Goal: Task Accomplishment & Management: Complete application form

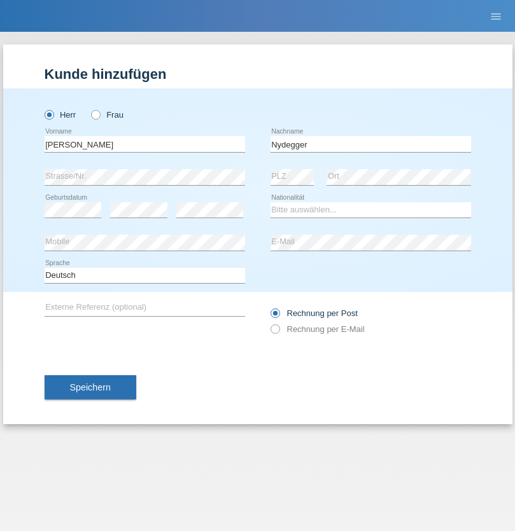
type input "Nydegger"
select select "CH"
select select "en"
radio input "true"
click at [144, 144] on input "text" at bounding box center [145, 144] width 200 height 16
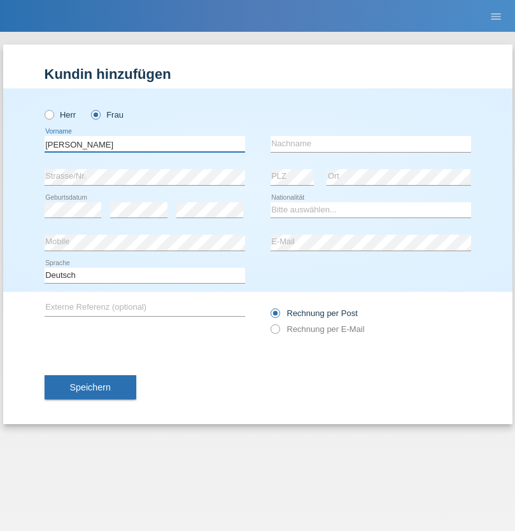
type input "Corinne"
click at [370, 144] on input "text" at bounding box center [370, 144] width 200 height 16
type input "Nydegger"
select select "CH"
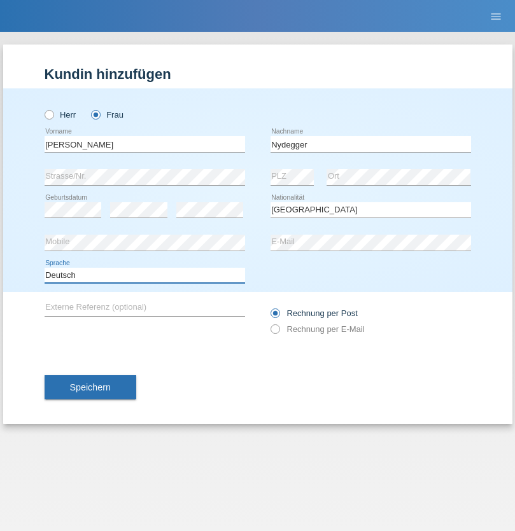
select select "en"
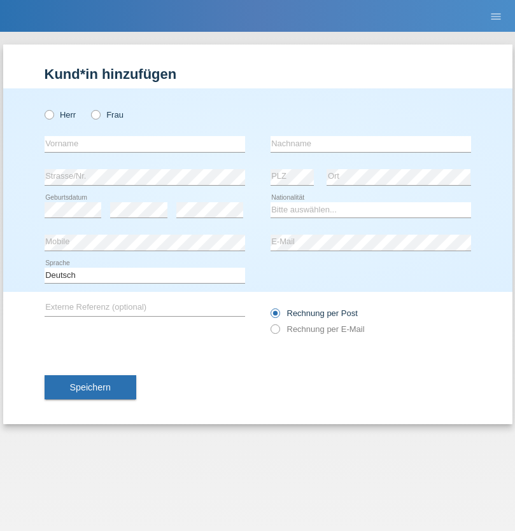
radio input "true"
click at [144, 144] on input "text" at bounding box center [145, 144] width 200 height 16
type input "Goekhan"
click at [370, 144] on input "text" at bounding box center [370, 144] width 200 height 16
type input "Akarsu"
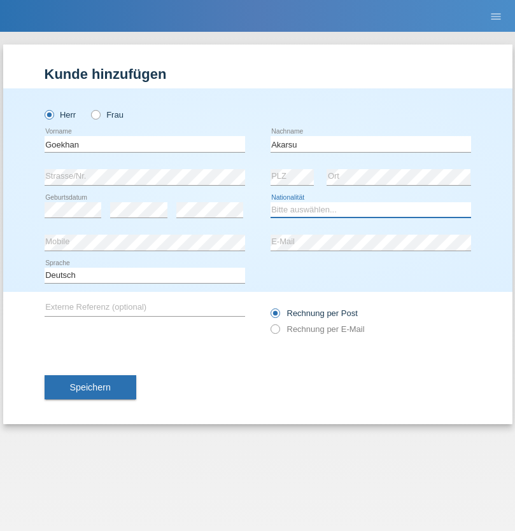
select select "AT"
select select "C"
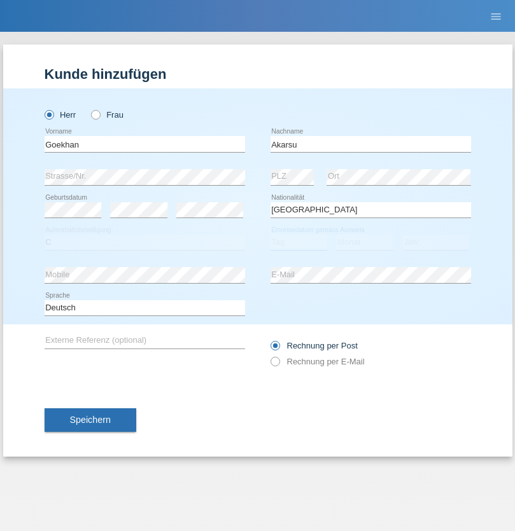
select select "01"
select select "05"
select select "2021"
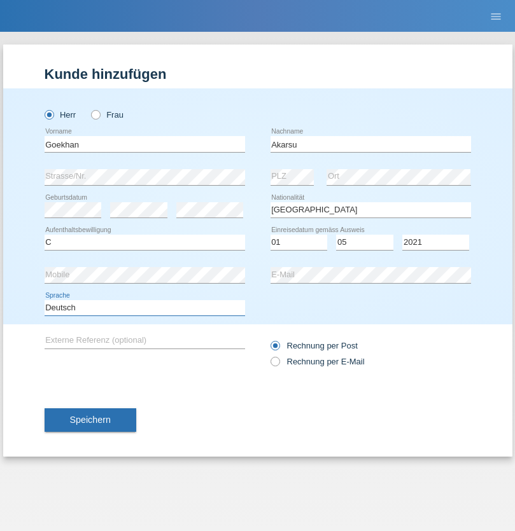
select select "en"
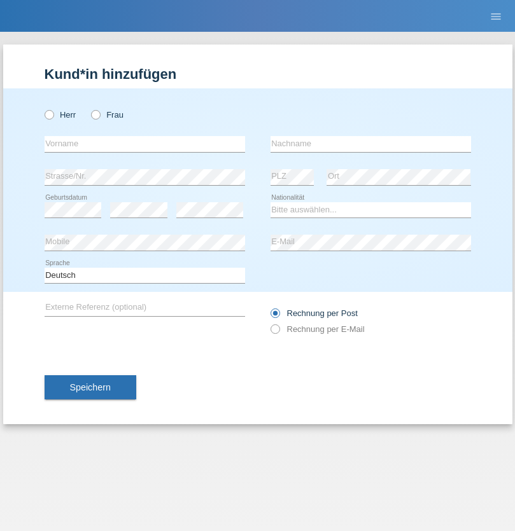
radio input "true"
click at [144, 144] on input "text" at bounding box center [145, 144] width 200 height 16
type input "Daniele"
click at [370, 144] on input "text" at bounding box center [370, 144] width 200 height 16
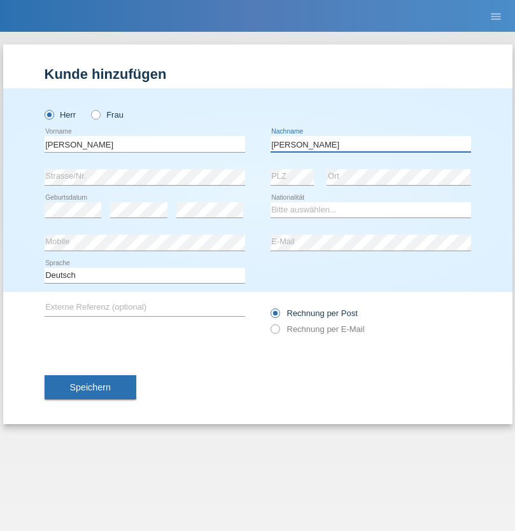
type input "Daniele"
select select "IT"
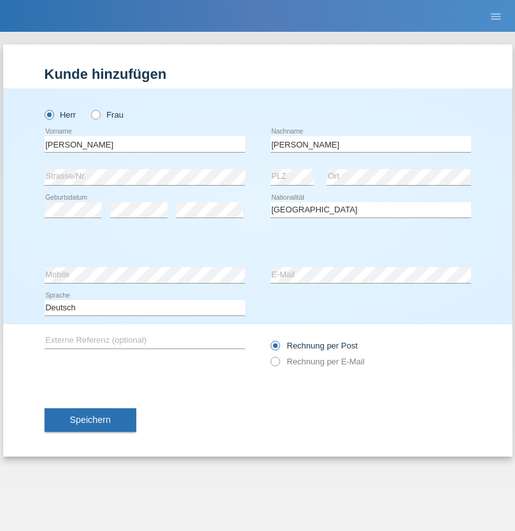
select select "C"
select select "22"
select select "06"
select select "1964"
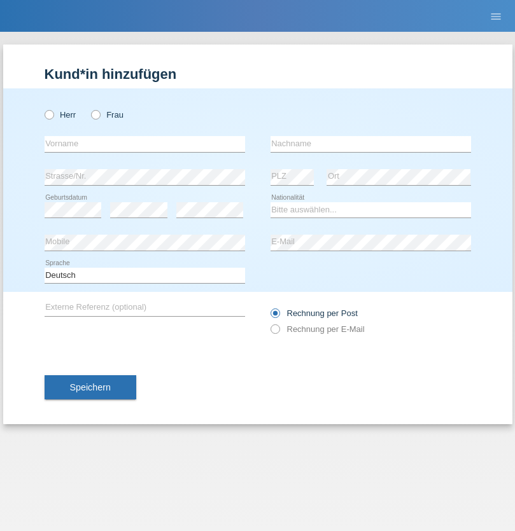
radio input "true"
click at [144, 144] on input "text" at bounding box center [145, 144] width 200 height 16
type input "Carnevale"
click at [370, 144] on input "text" at bounding box center [370, 144] width 200 height 16
type input "Alessio"
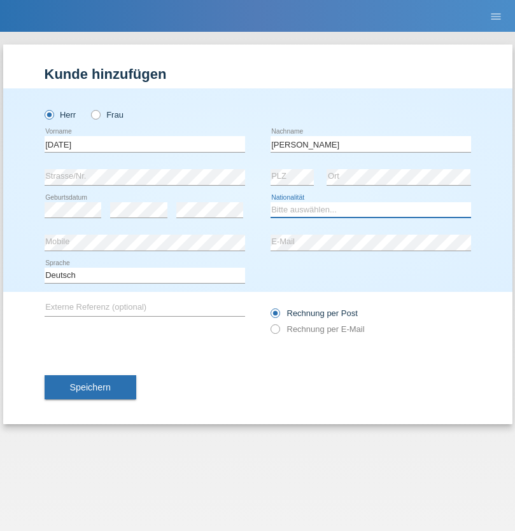
select select "IT"
select select "C"
select select "01"
select select "05"
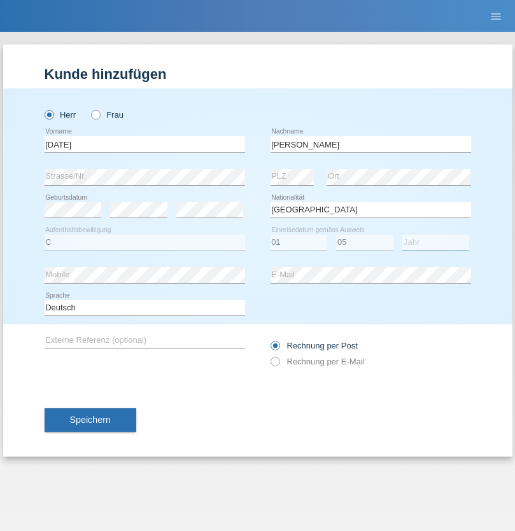
select select "2021"
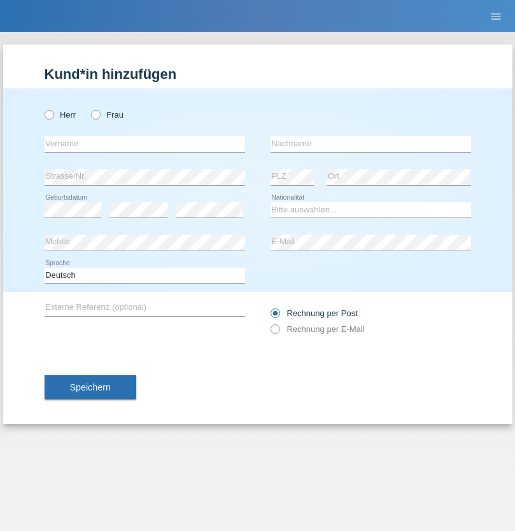
radio input "true"
click at [144, 144] on input "text" at bounding box center [145, 144] width 200 height 16
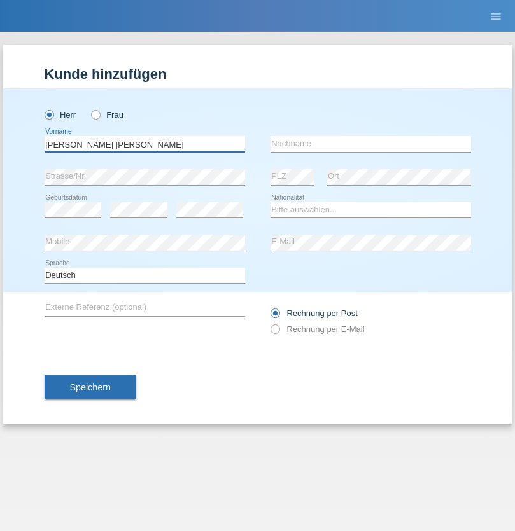
type input "Claudiu Marian"
click at [370, 144] on input "text" at bounding box center [370, 144] width 200 height 16
type input "Cislariu"
select select "CH"
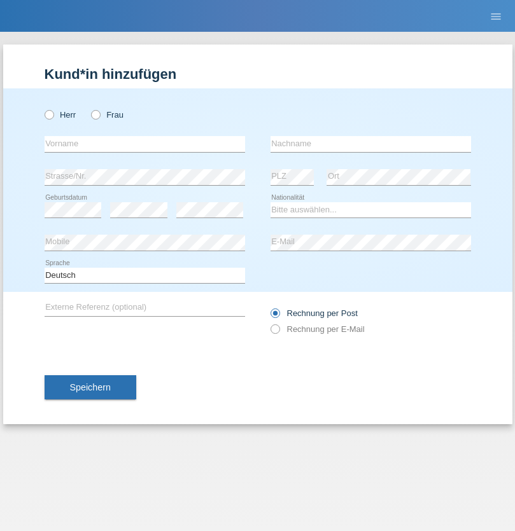
radio input "true"
select select "CH"
radio input "true"
click at [144, 144] on input "text" at bounding box center [145, 144] width 200 height 16
type input "Zsolt"
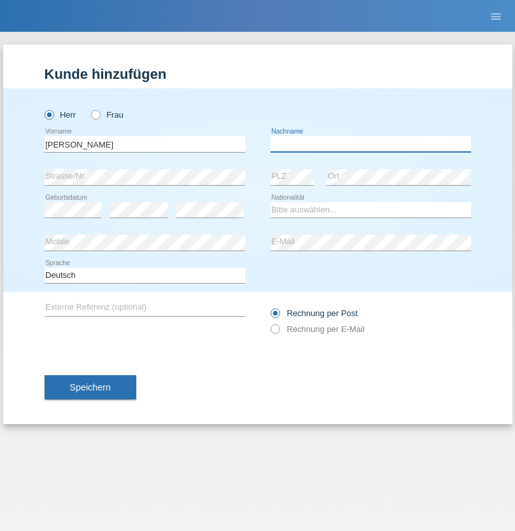
click at [370, 144] on input "text" at bounding box center [370, 144] width 200 height 16
type input "Kappelmayer"
select select "MG"
select select "C"
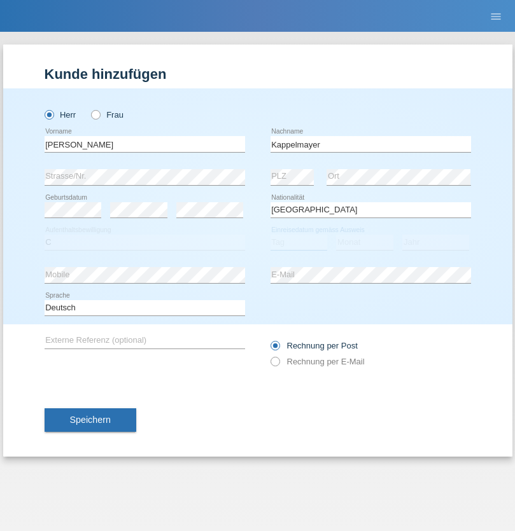
select select "31"
select select "08"
select select "2021"
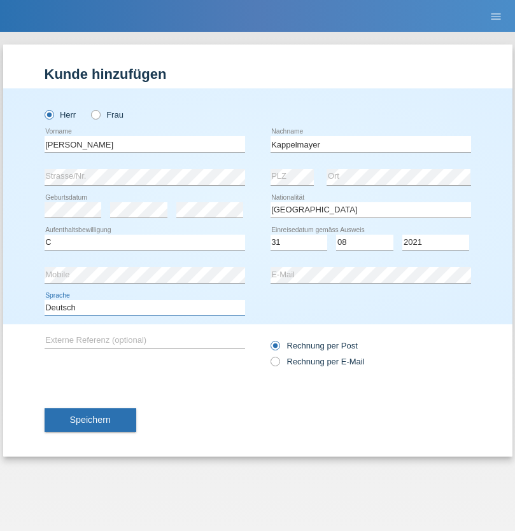
select select "en"
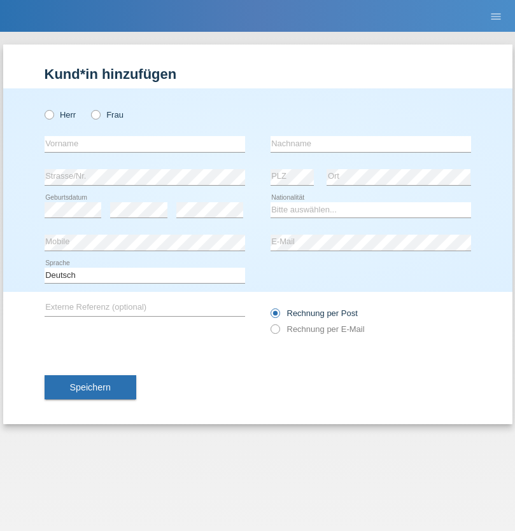
radio input "true"
click at [144, 144] on input "text" at bounding box center [145, 144] width 200 height 16
type input "firat"
click at [370, 144] on input "text" at bounding box center [370, 144] width 200 height 16
type input "kara"
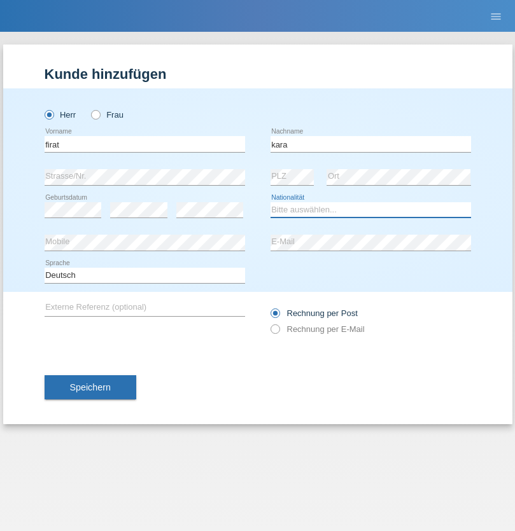
select select "CH"
radio input "true"
click at [144, 144] on input "text" at bounding box center [145, 144] width 200 height 16
type input "[PERSON_NAME]"
click at [370, 144] on input "text" at bounding box center [370, 144] width 200 height 16
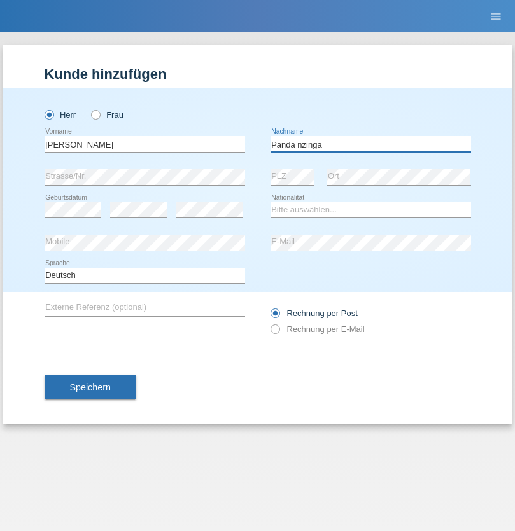
type input "Panda nzinga"
select select "MN"
select select "C"
select select "28"
select select "11"
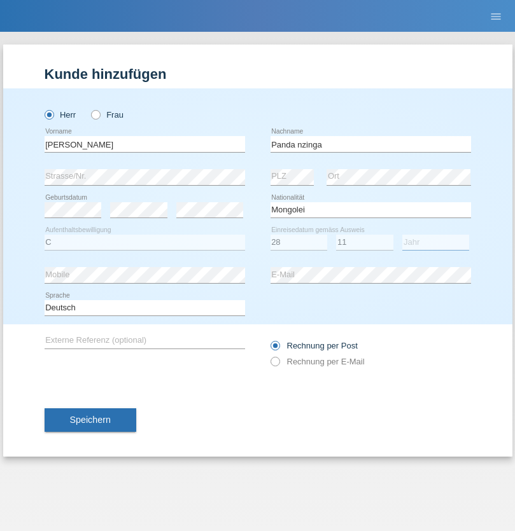
select select "2001"
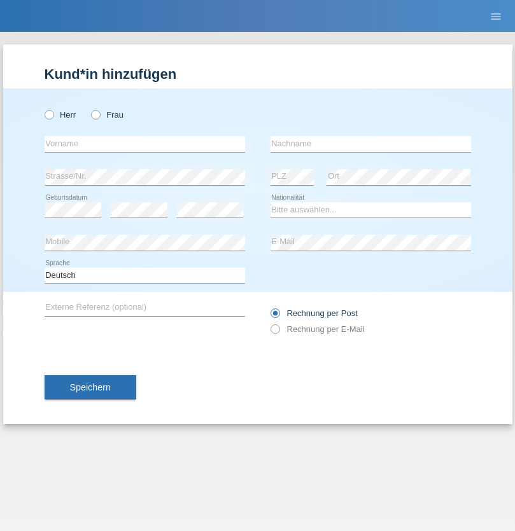
radio input "true"
select select "HU"
select select "C"
select select "30"
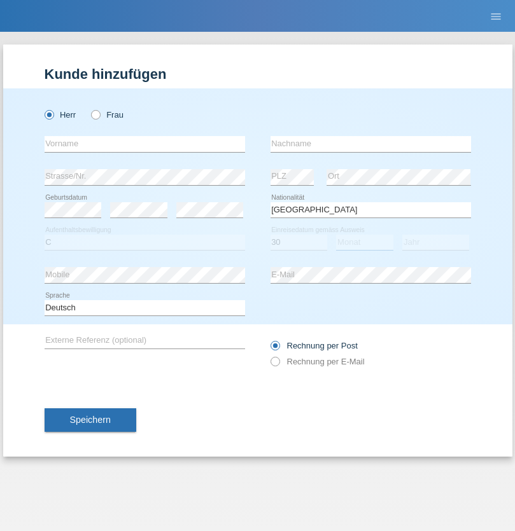
select select "10"
select select "2021"
